Goal: Find specific page/section: Find specific page/section

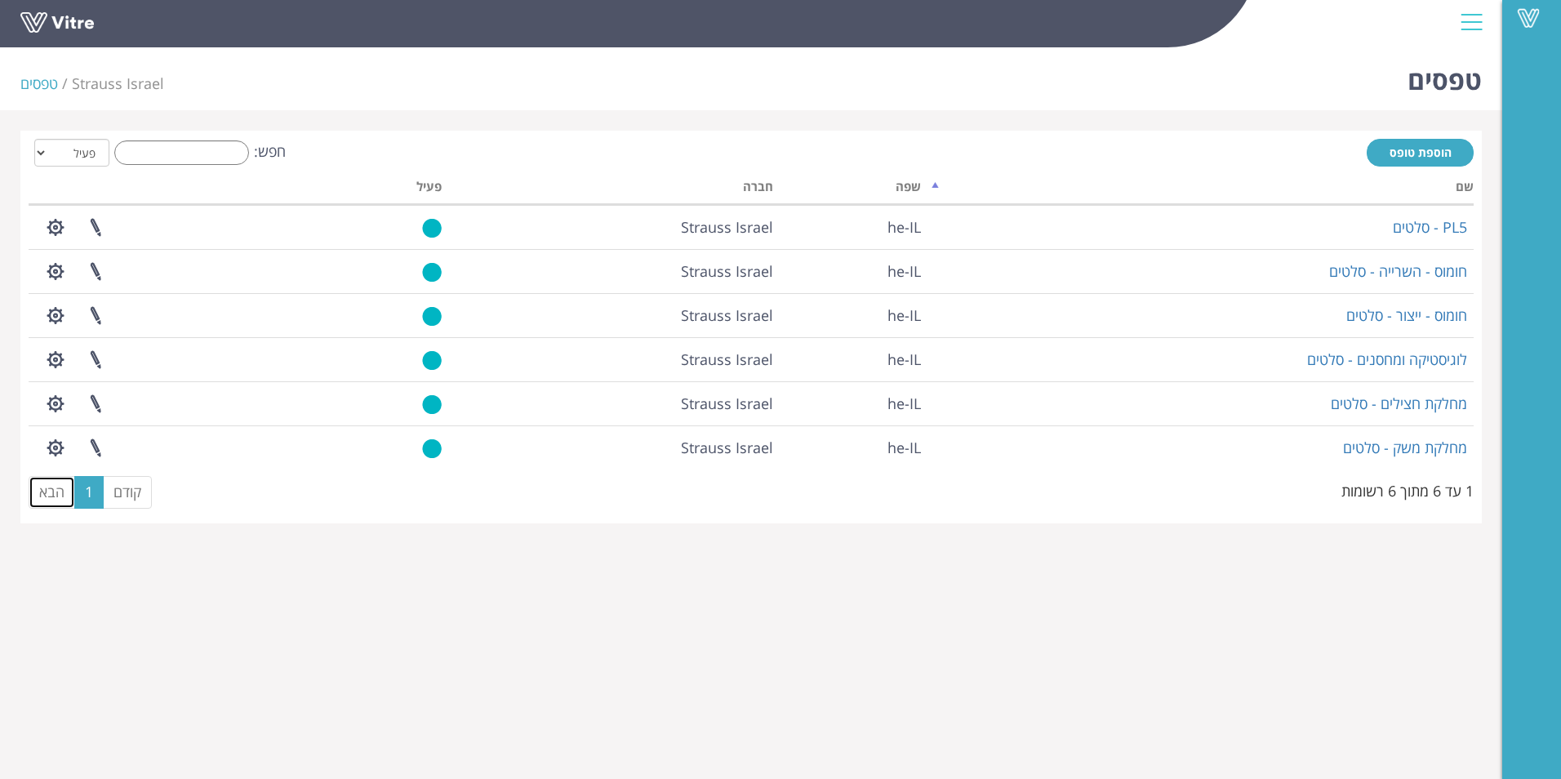
click at [53, 497] on link "הבא" at bounding box center [52, 492] width 47 height 33
click at [46, 500] on link "הבא" at bounding box center [52, 492] width 47 height 33
click at [88, 493] on link "1" at bounding box center [88, 492] width 29 height 33
click at [53, 494] on link "הבא" at bounding box center [52, 492] width 47 height 33
click at [90, 495] on link "1" at bounding box center [88, 492] width 29 height 33
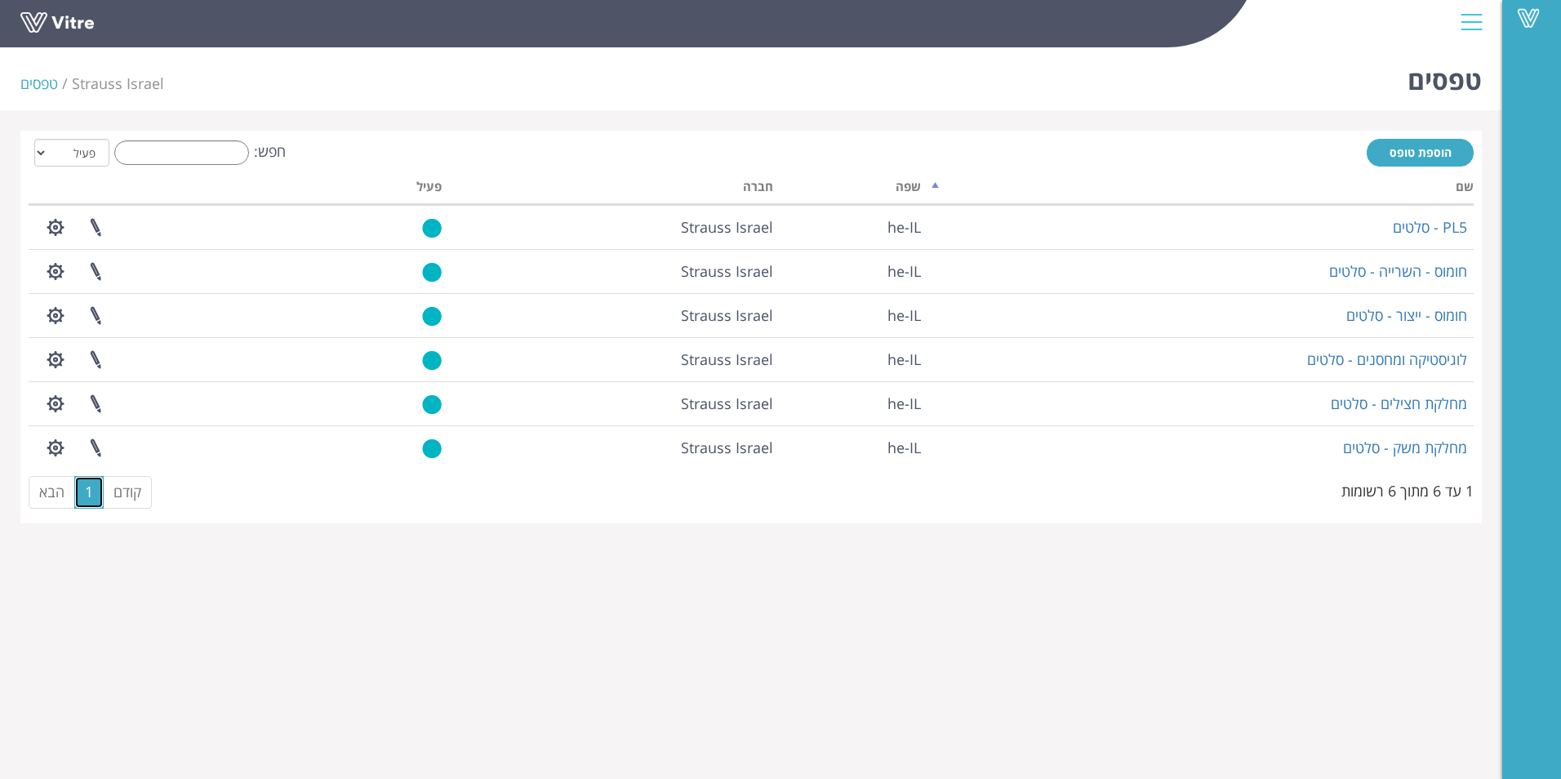
click at [90, 495] on link "1" at bounding box center [88, 492] width 29 height 33
click at [90, 491] on link "1" at bounding box center [88, 492] width 29 height 33
click at [17, 500] on div "טפסים Strauss Israel טפסים הוספת טופס חפש: הכל פעיל לא פעיל מעבד... שם שפה חברה…" at bounding box center [751, 282] width 1502 height 482
click at [38, 488] on link "הבא" at bounding box center [52, 492] width 47 height 33
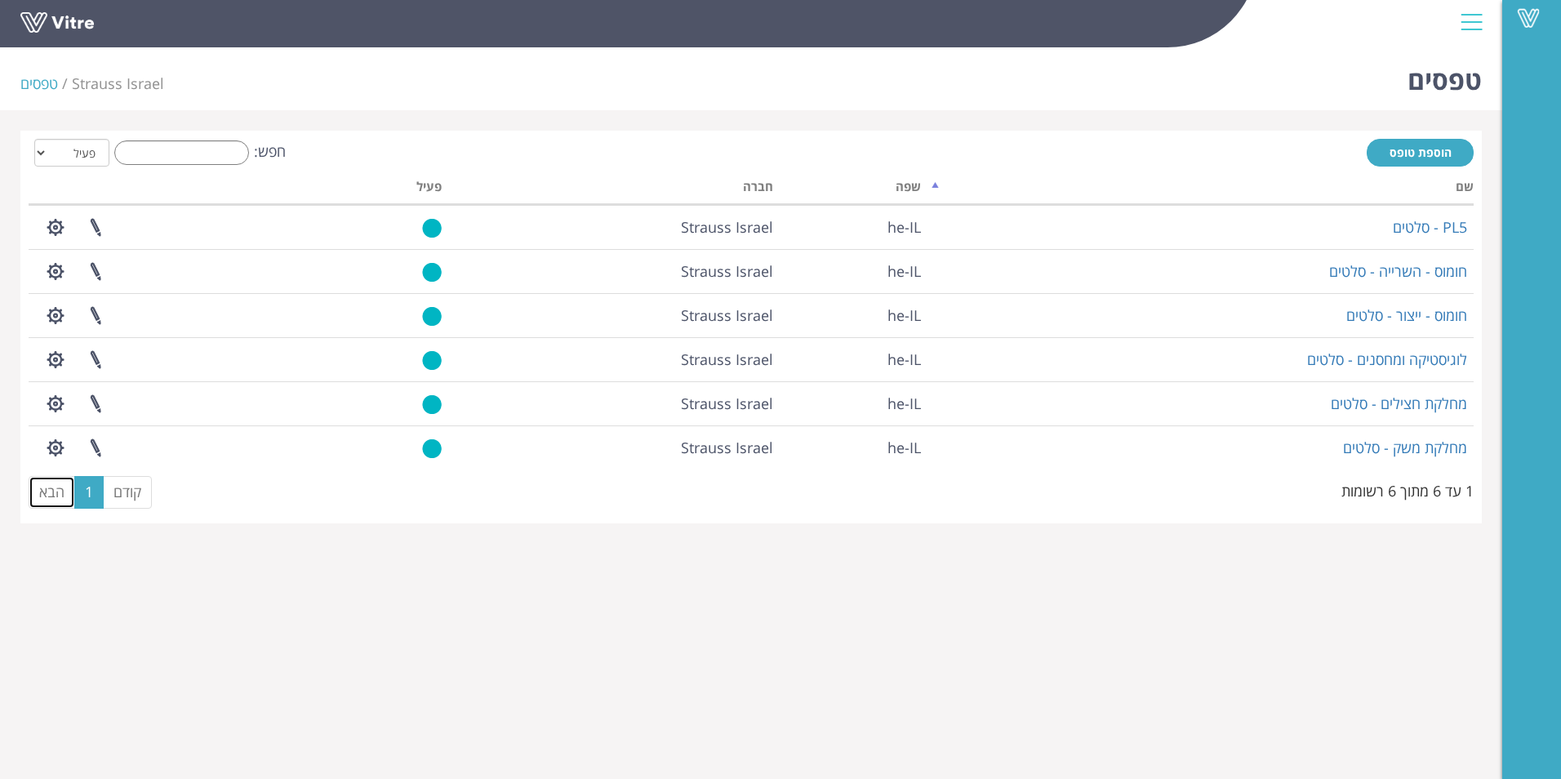
click at [47, 495] on link "הבא" at bounding box center [52, 492] width 47 height 33
click at [1384, 491] on div "1 עד 6 מתוך 6 רשומות" at bounding box center [1407, 488] width 132 height 28
click at [52, 497] on link "הבא" at bounding box center [52, 492] width 47 height 33
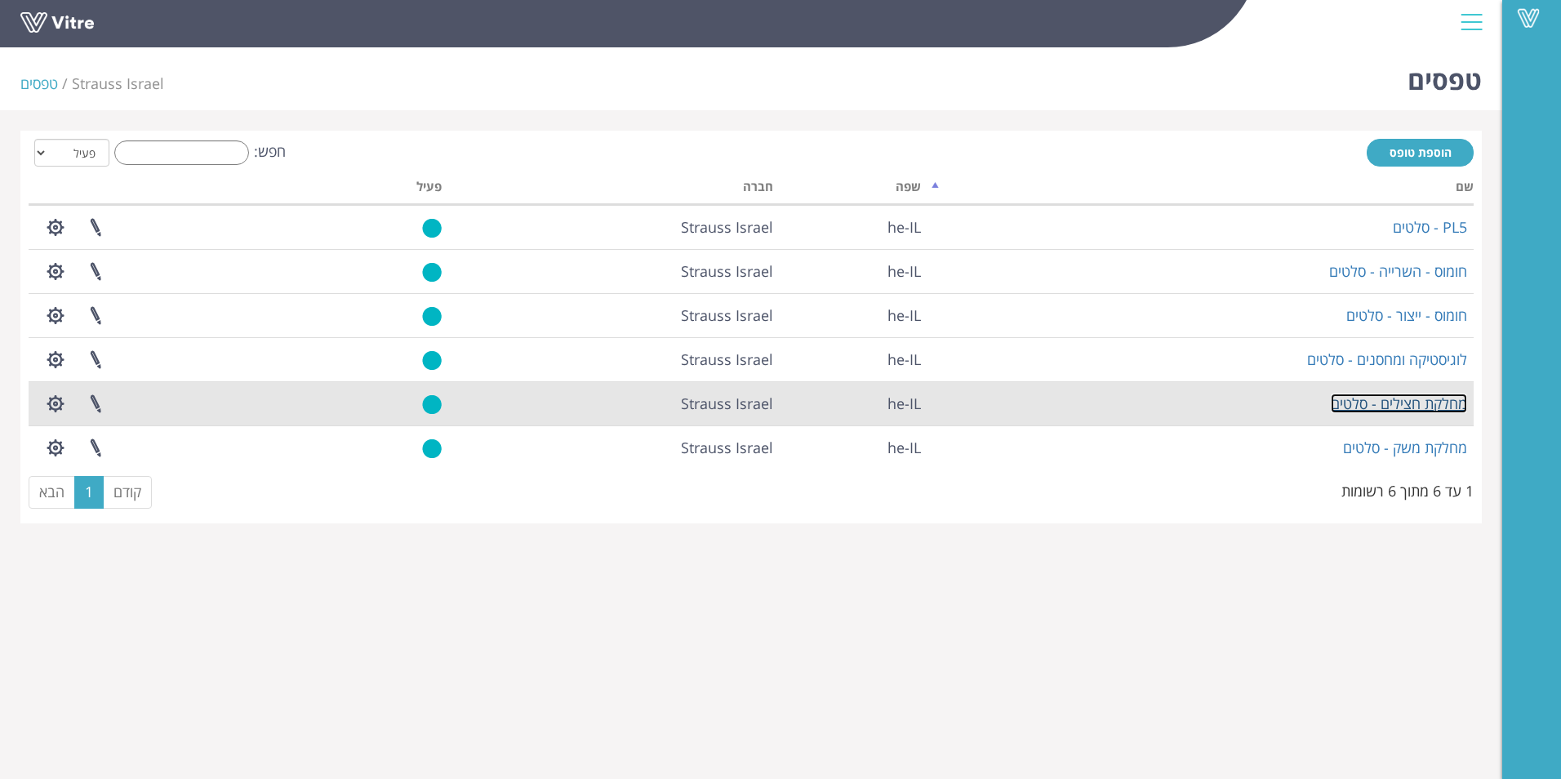
click at [1419, 396] on link "מחלקת חצילים - סלטים" at bounding box center [1398, 403] width 136 height 20
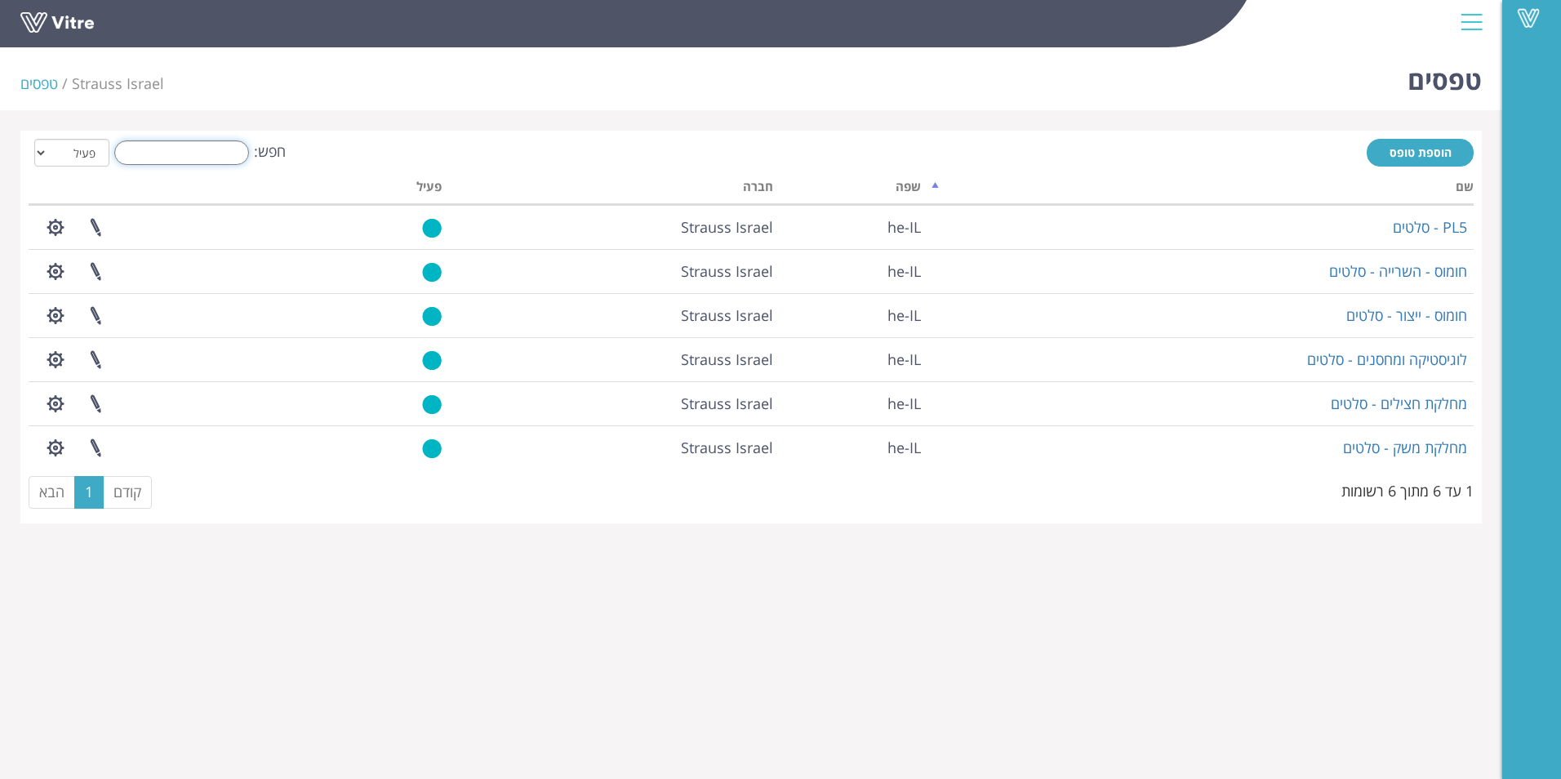
click at [182, 153] on input "חפש:" at bounding box center [181, 152] width 135 height 24
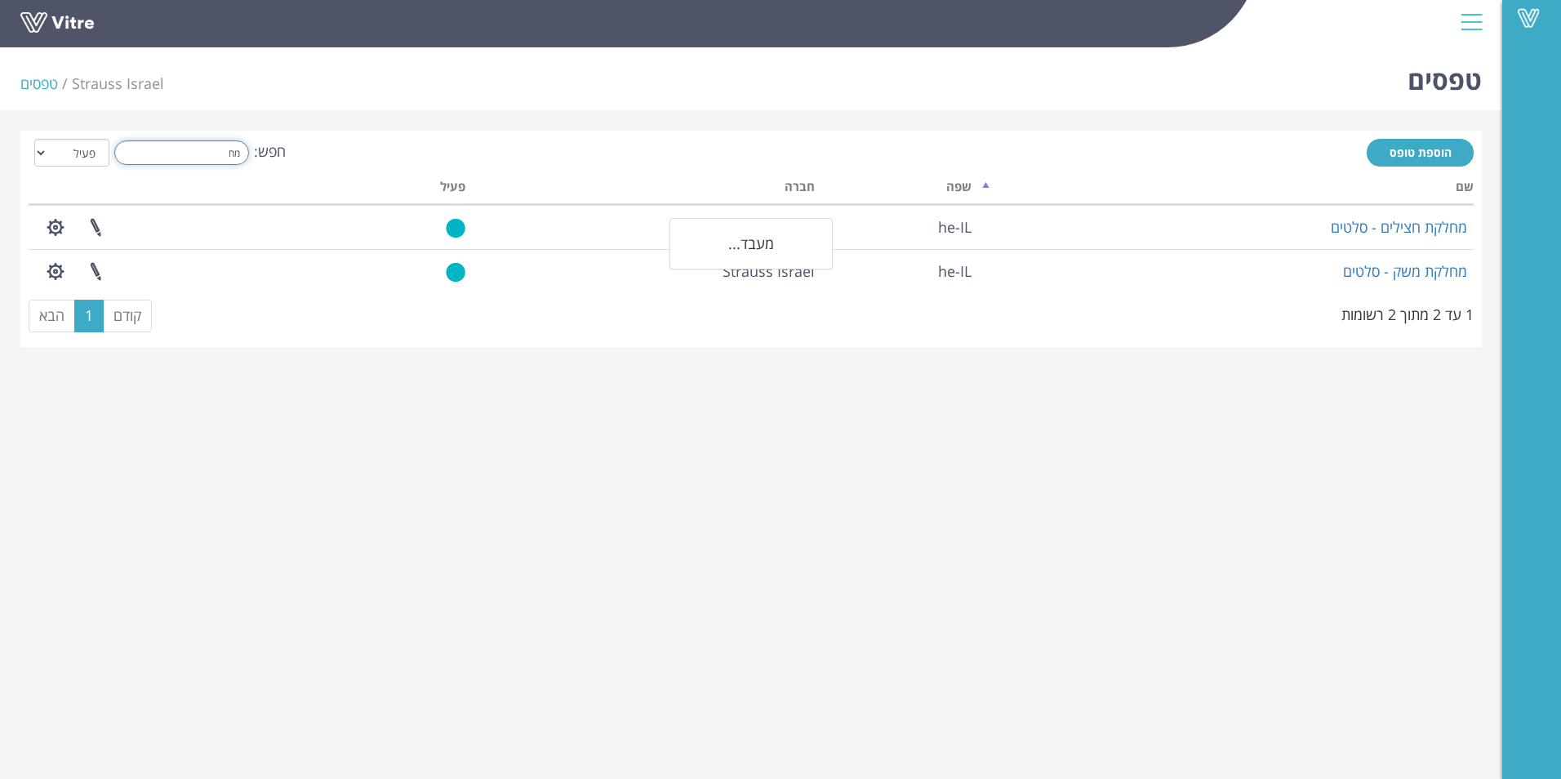
type input "מ"
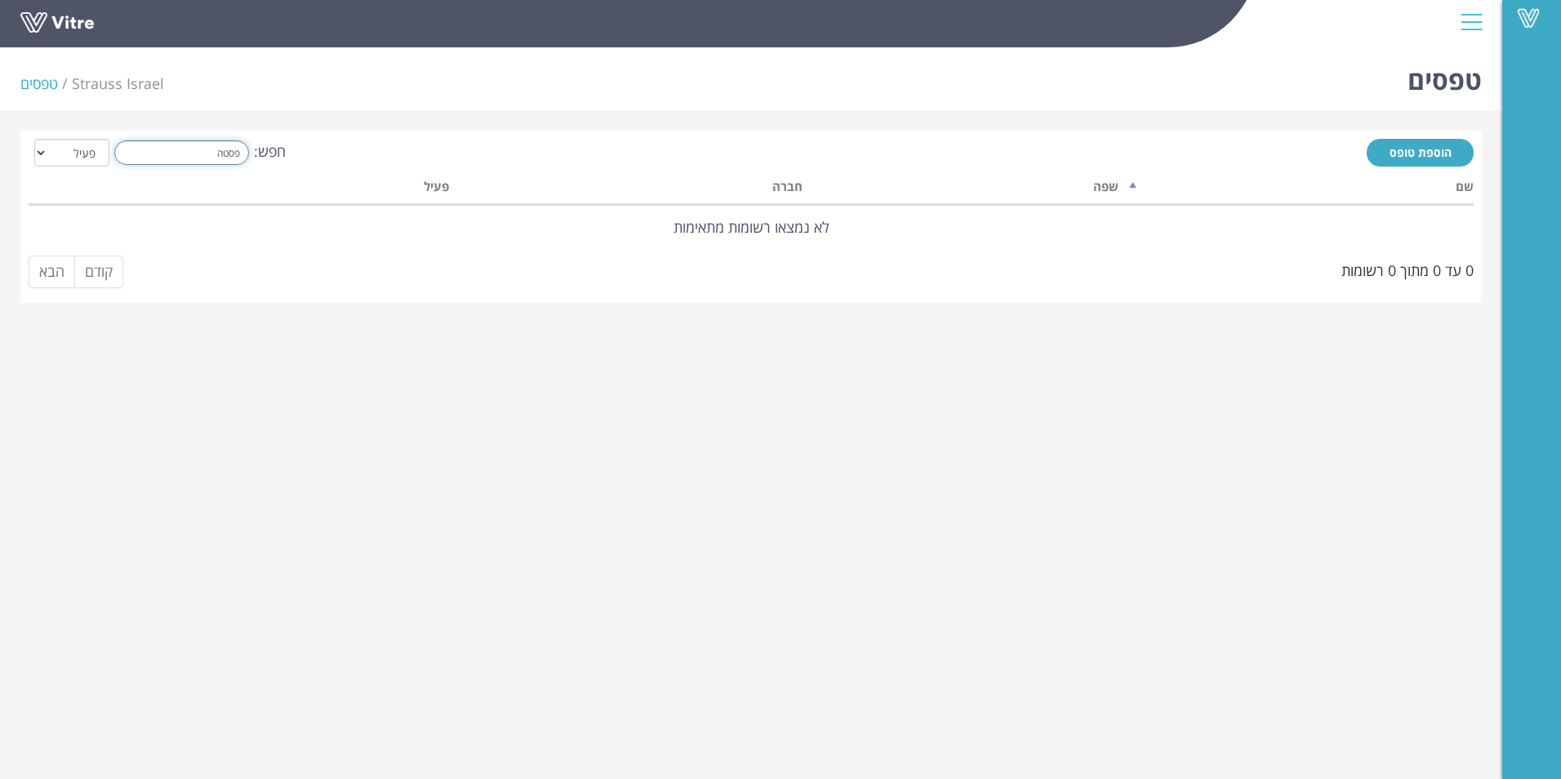
type input "פסטה"
click at [40, 149] on select "הכל פעיל לא פעיל" at bounding box center [71, 153] width 75 height 28
select select "2"
click at [34, 139] on select "הכל פעיל לא פעיל" at bounding box center [71, 153] width 75 height 28
click at [224, 153] on input "פסטה" at bounding box center [181, 152] width 135 height 24
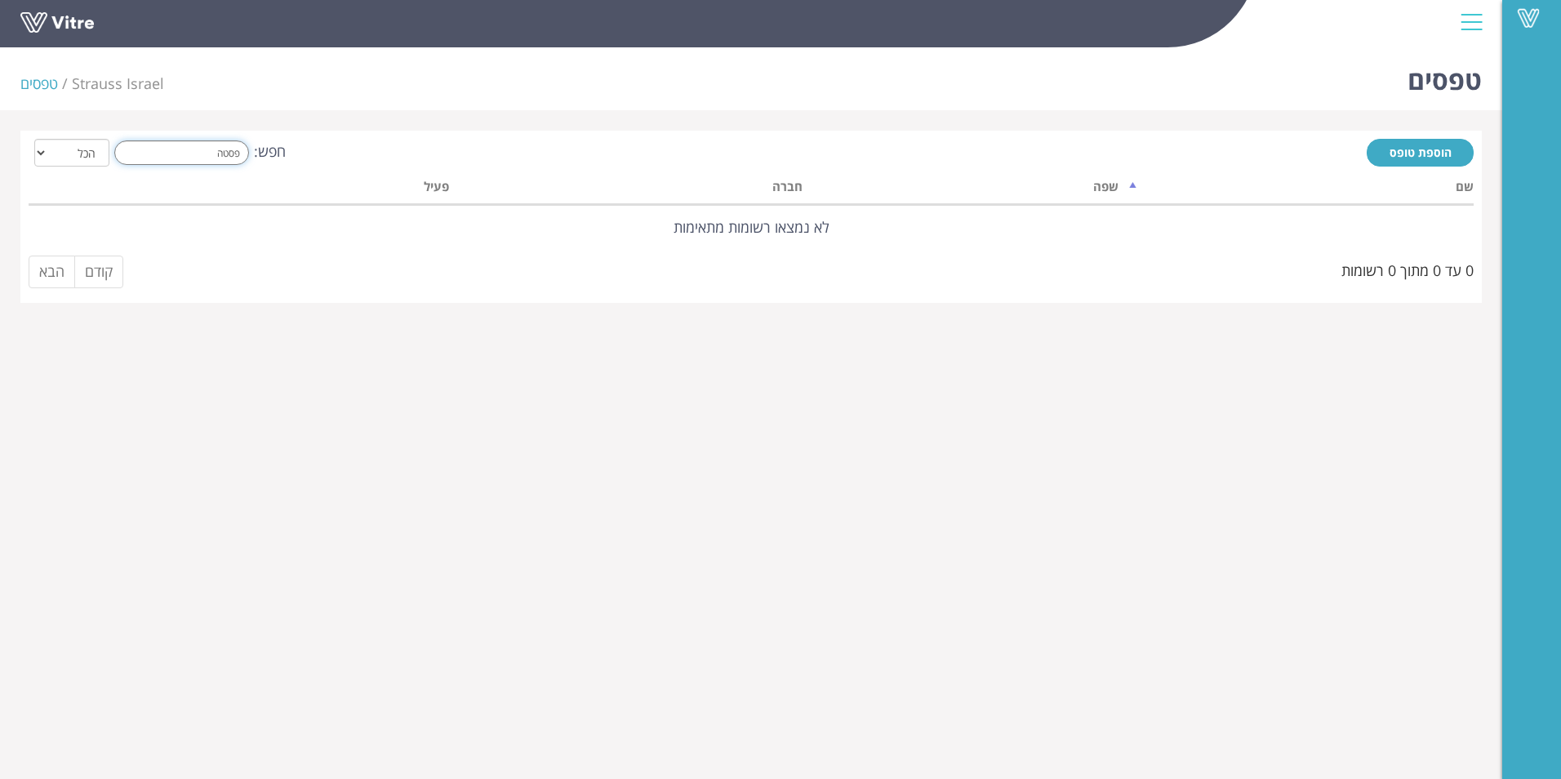
click at [224, 153] on input "פסטה" at bounding box center [181, 152] width 135 height 24
click at [571, 317] on html "Vitre טפסים Strauss Israel טפסים הוספת טופס חפש: הכל פעיל לא פעיל מעבד... שם שפ…" at bounding box center [780, 161] width 1561 height 323
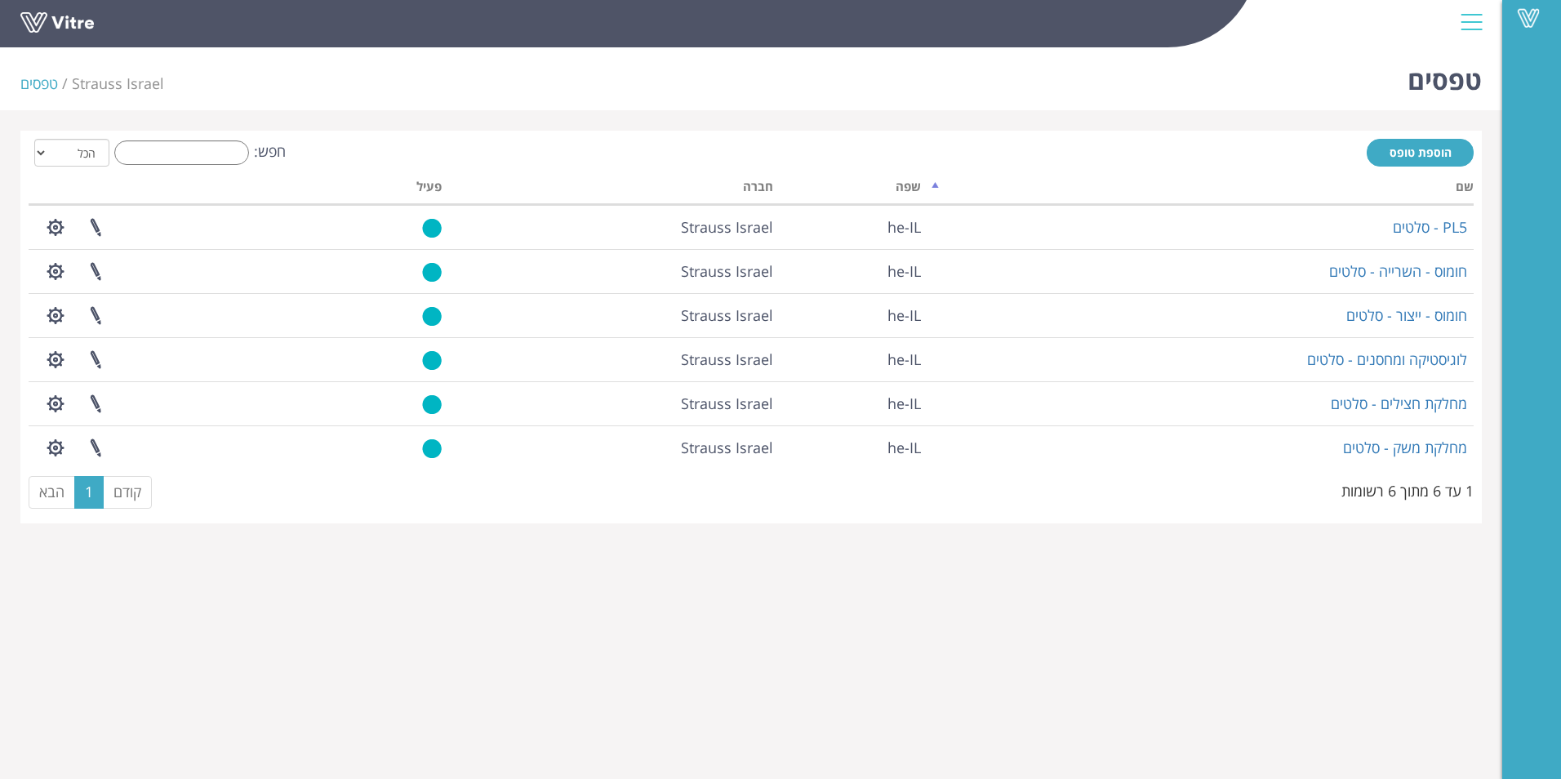
click at [1405, 496] on div "1 עד 6 מתוך 6 רשומות" at bounding box center [1407, 488] width 132 height 28
